Goal: Book appointment/travel/reservation

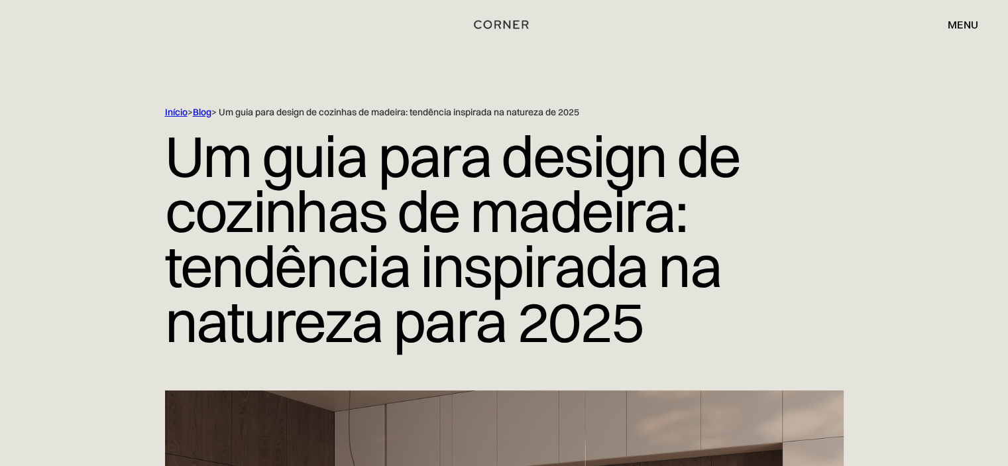
click at [961, 25] on font "menu" at bounding box center [962, 24] width 30 height 13
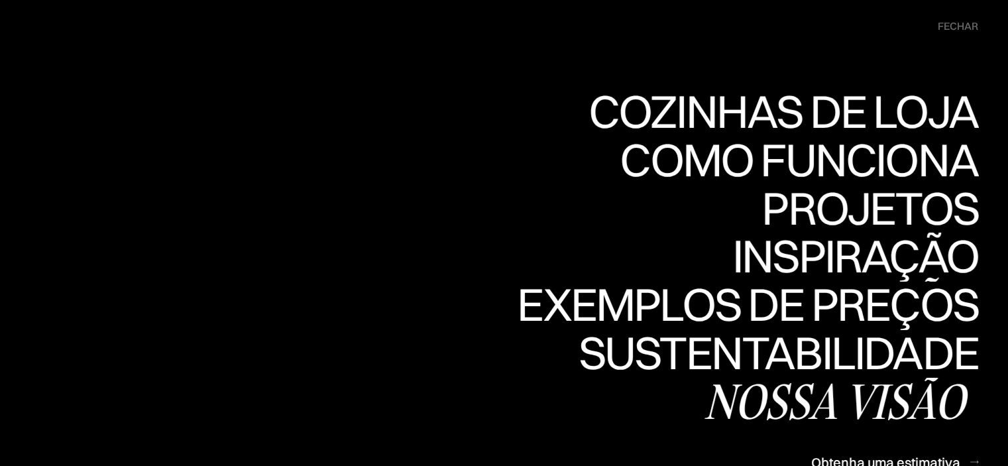
scroll to position [199, 0]
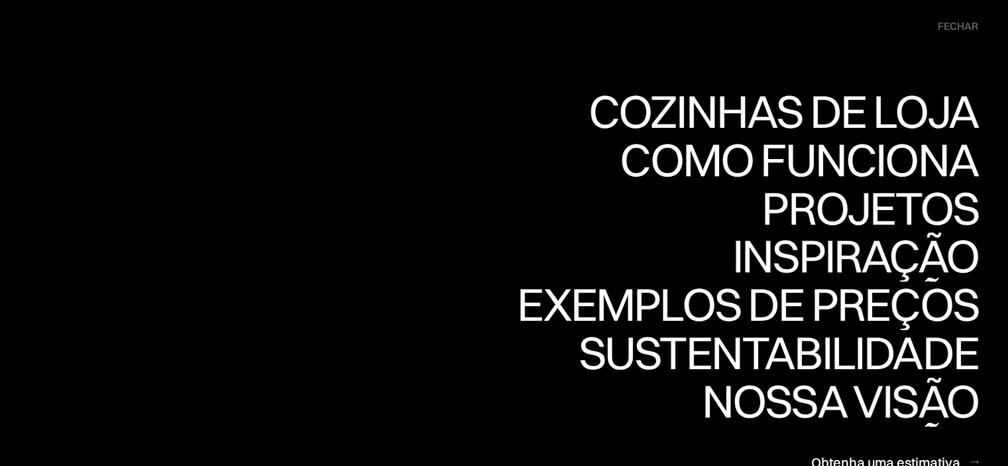
click at [951, 25] on font "fechar" at bounding box center [958, 25] width 40 height 13
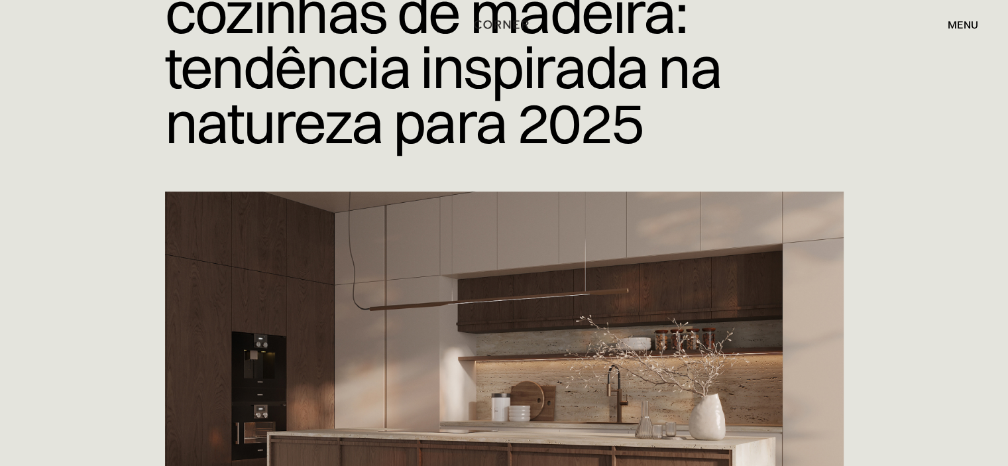
scroll to position [0, 0]
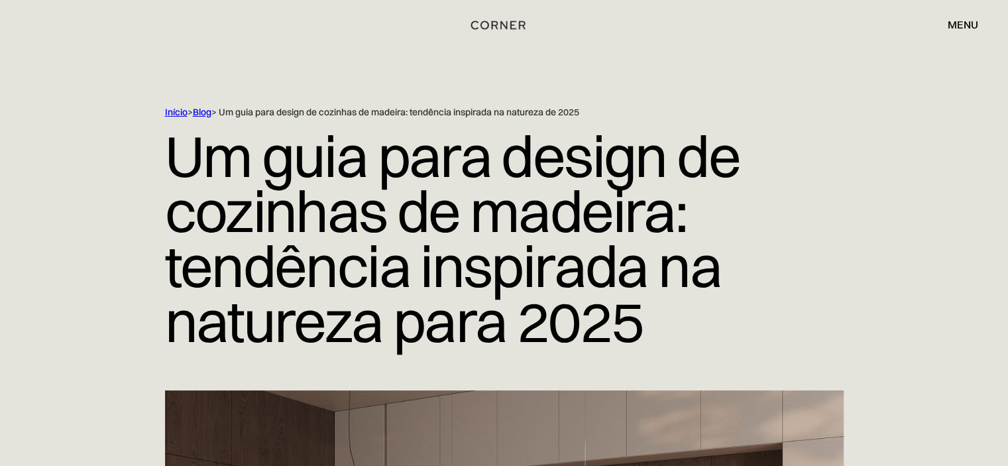
click at [492, 26] on img "lar" at bounding box center [498, 25] width 54 height 17
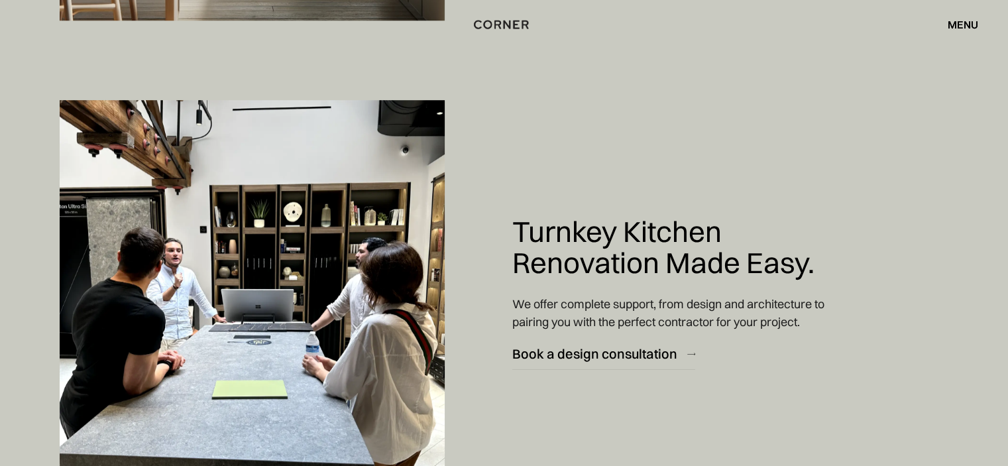
scroll to position [5897, 0]
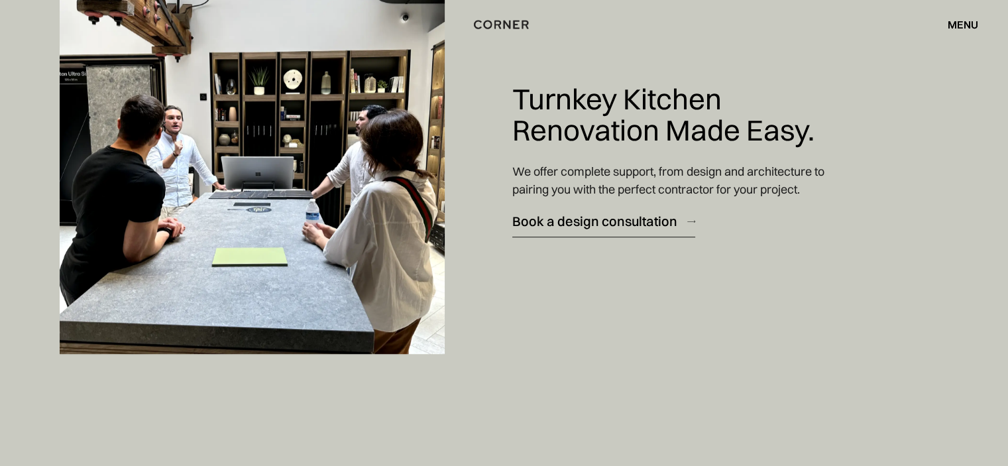
click at [592, 221] on div "Book a design consultation" at bounding box center [594, 221] width 165 height 18
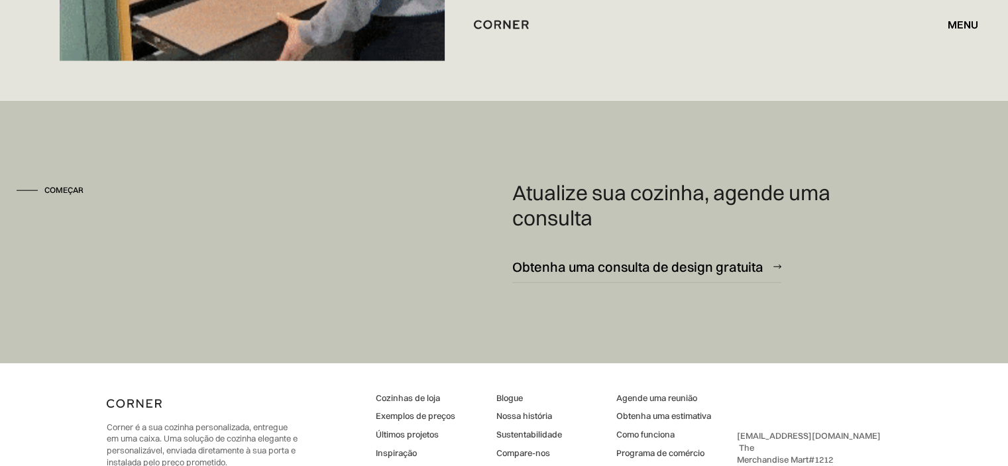
scroll to position [8559, 0]
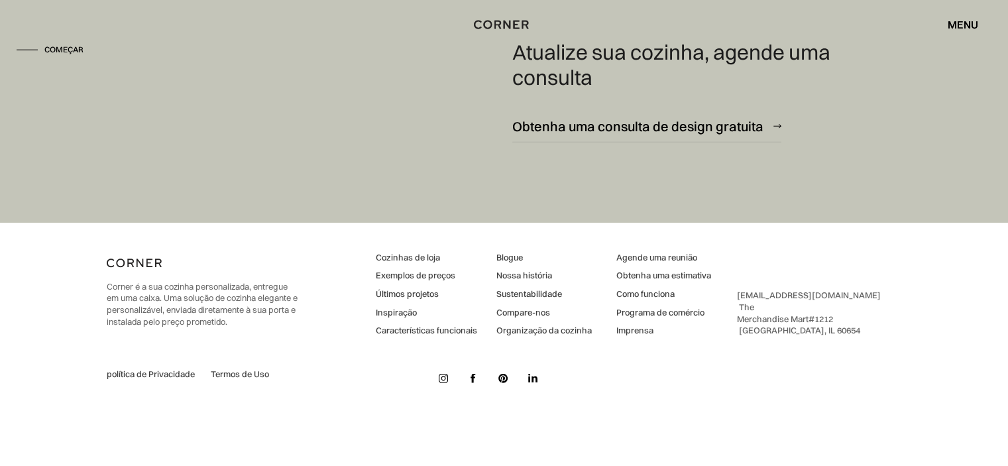
click at [398, 311] on font "Inspiração" at bounding box center [396, 312] width 41 height 11
